Goal: Task Accomplishment & Management: Manage account settings

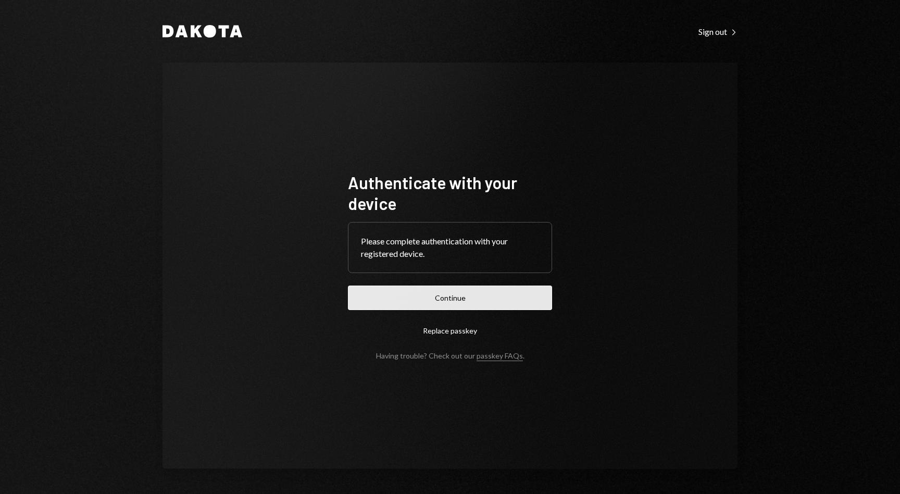
click at [466, 299] on button "Continue" at bounding box center [450, 297] width 204 height 24
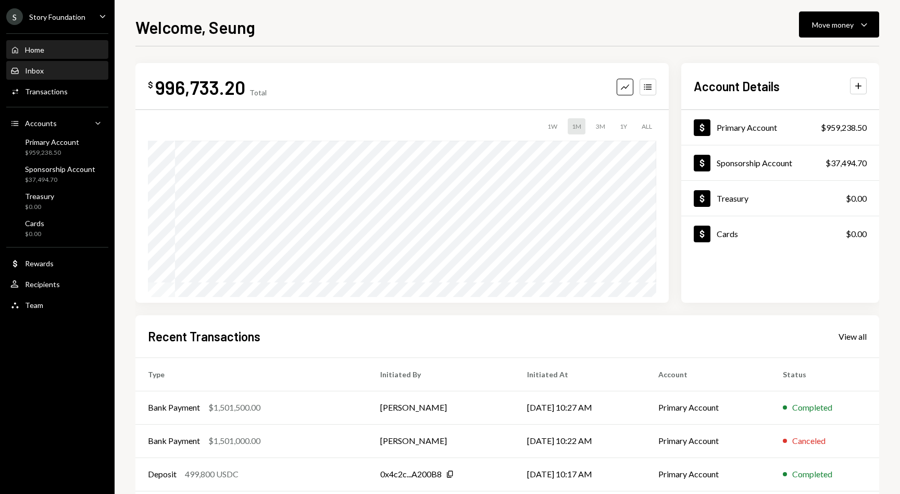
click at [31, 68] on div "Inbox" at bounding box center [34, 70] width 19 height 9
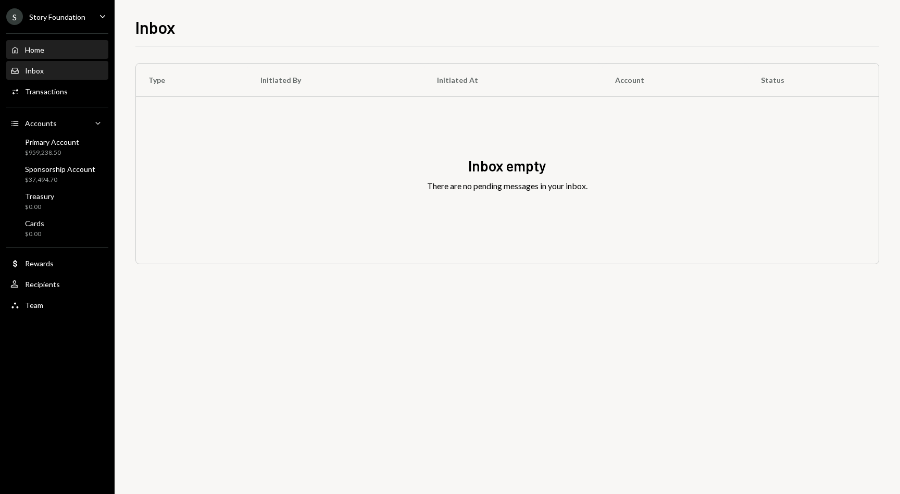
click at [42, 49] on div "Home" at bounding box center [34, 49] width 19 height 9
